Goal: Check status: Check status

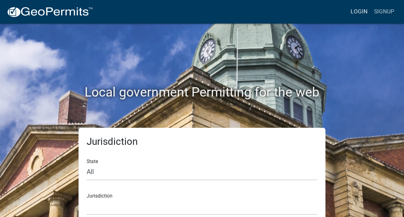
click at [362, 10] on link "Login" at bounding box center [358, 11] width 23 height 15
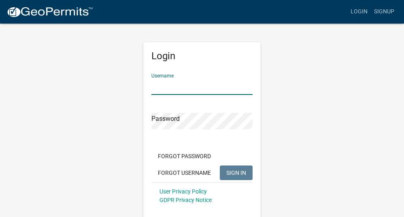
click at [182, 88] on input "Username" at bounding box center [201, 86] width 101 height 17
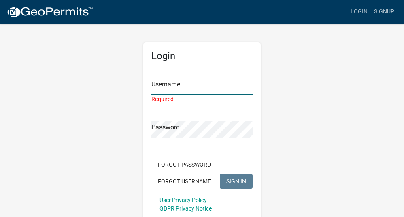
type input "dcellitti"
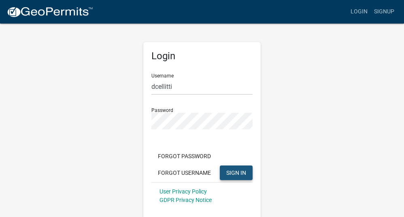
click at [233, 172] on span "SIGN IN" at bounding box center [236, 172] width 20 height 6
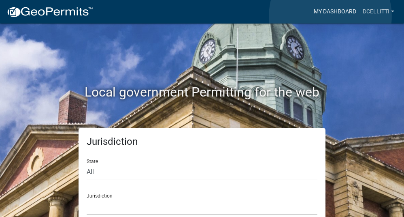
click at [330, 16] on link "My Dashboard" at bounding box center [334, 11] width 49 height 15
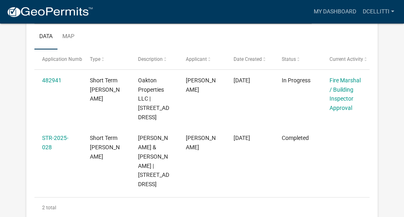
scroll to position [146, 0]
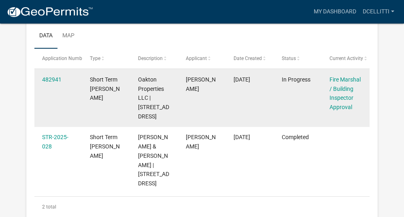
click at [212, 93] on datatable-body-cell "[PERSON_NAME]" at bounding box center [202, 98] width 48 height 58
click at [51, 79] on link "482941" at bounding box center [51, 79] width 19 height 6
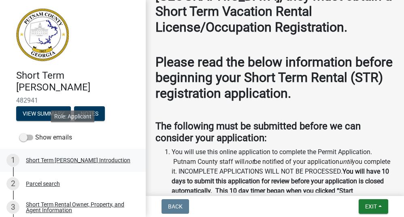
scroll to position [222, 0]
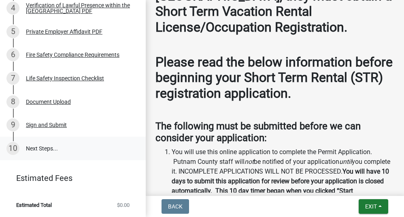
click at [44, 151] on link "10 Next Steps..." at bounding box center [73, 147] width 146 height 23
